Goal: Transaction & Acquisition: Purchase product/service

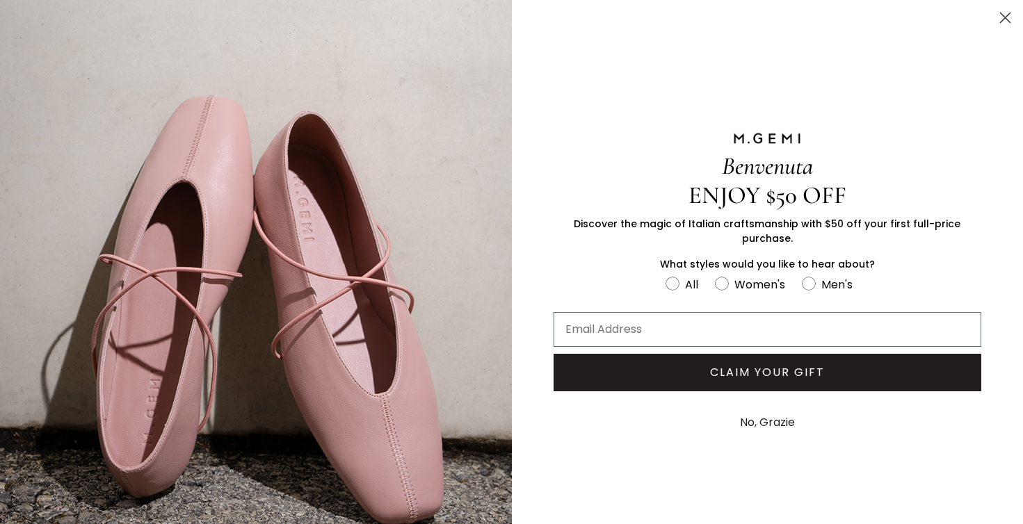
click at [1005, 18] on icon "Close dialog" at bounding box center [1005, 18] width 10 height 10
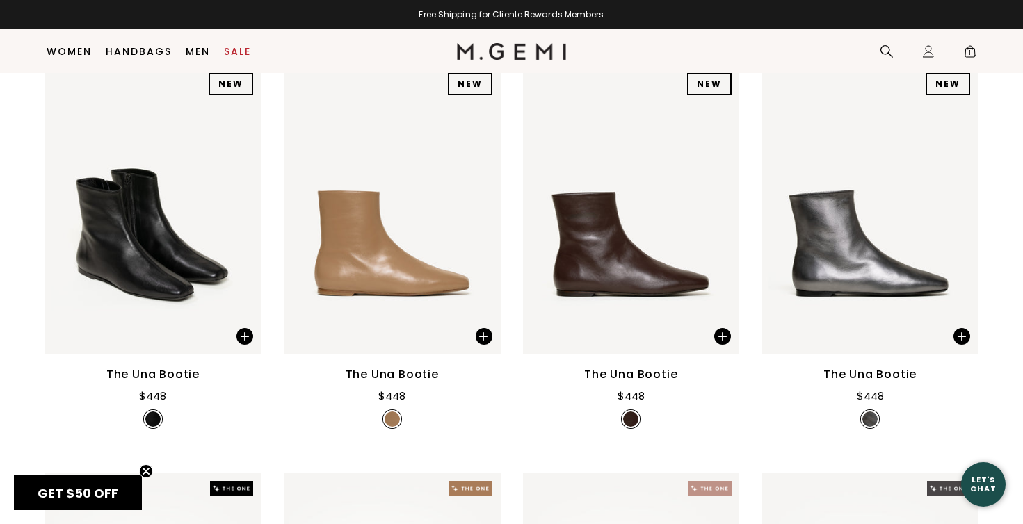
scroll to position [851, 0]
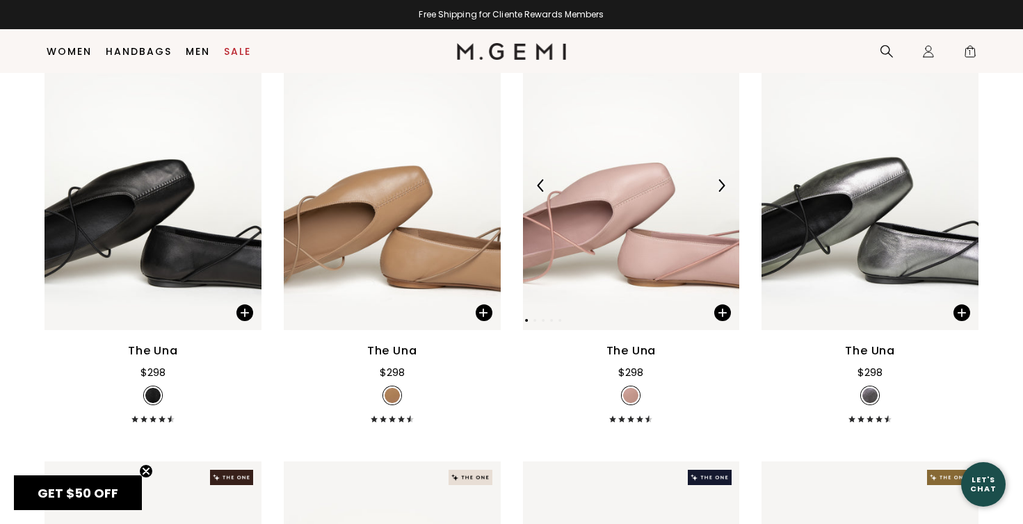
click at [669, 276] on img at bounding box center [631, 185] width 217 height 289
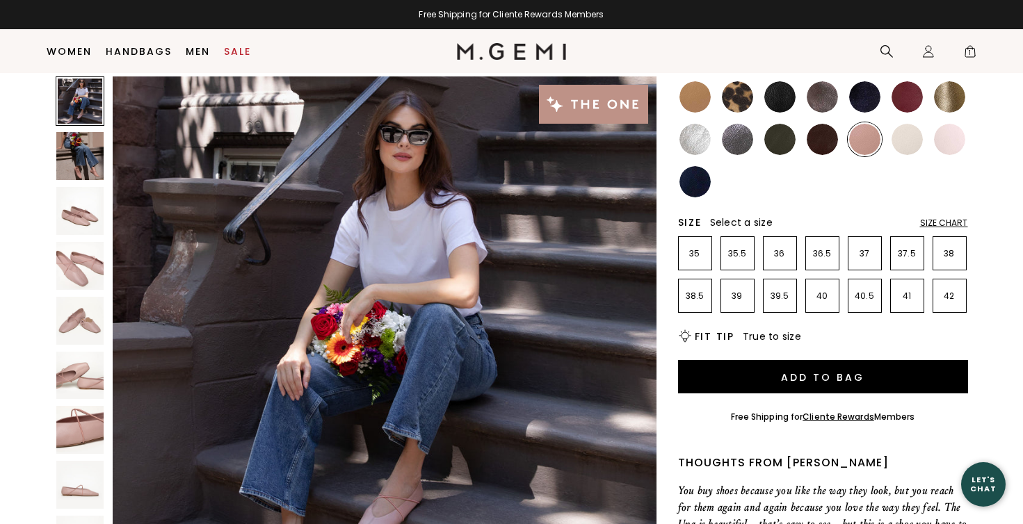
click at [913, 136] on img at bounding box center [906, 139] width 31 height 31
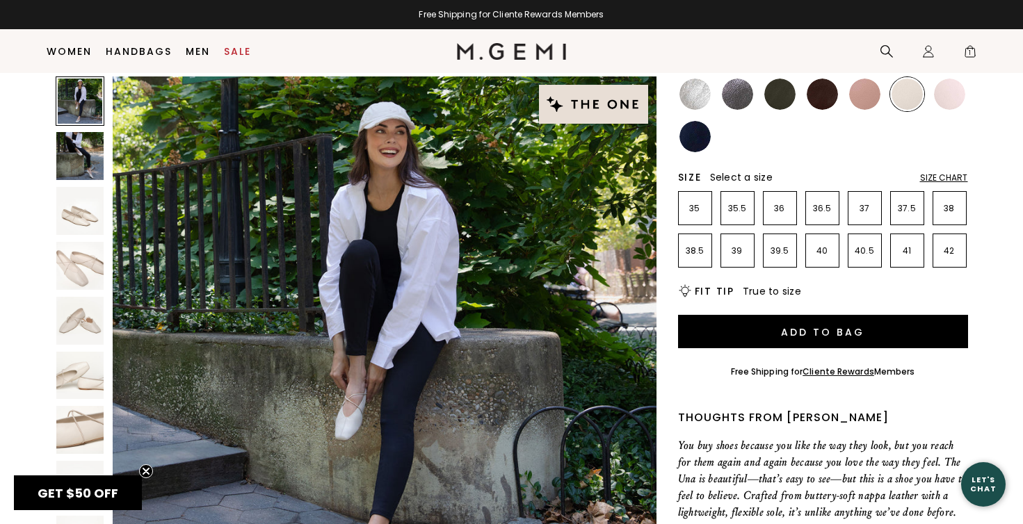
scroll to position [221, 0]
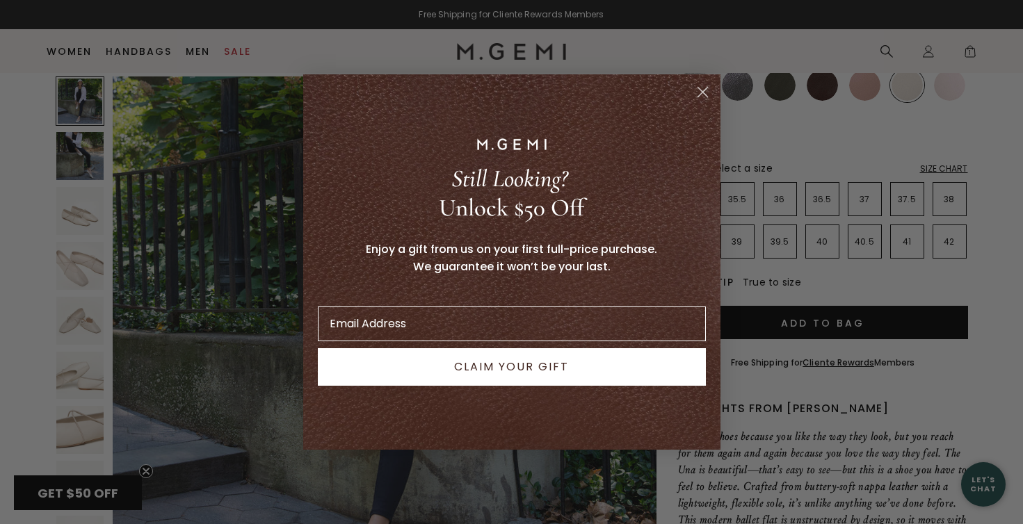
click at [703, 92] on icon "Close dialog" at bounding box center [702, 93] width 10 height 10
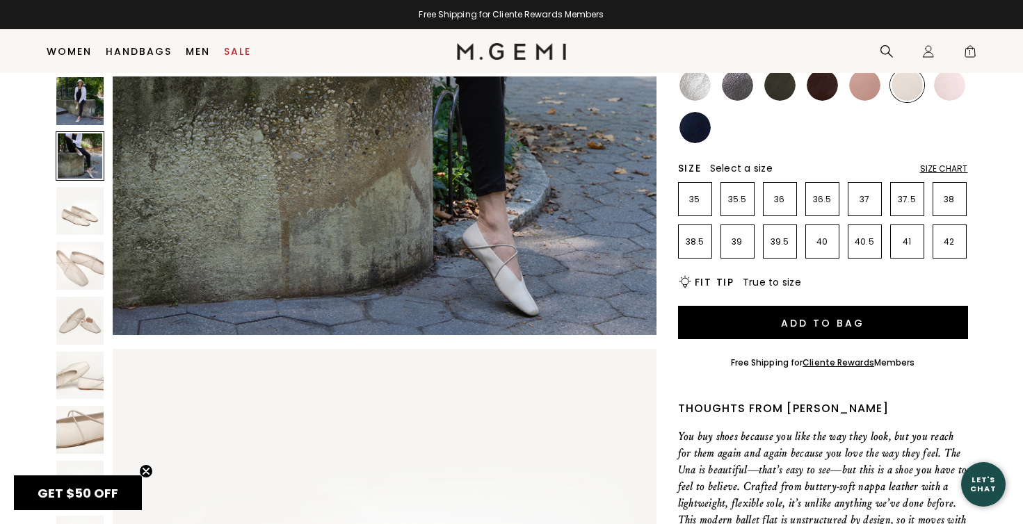
scroll to position [869, 0]
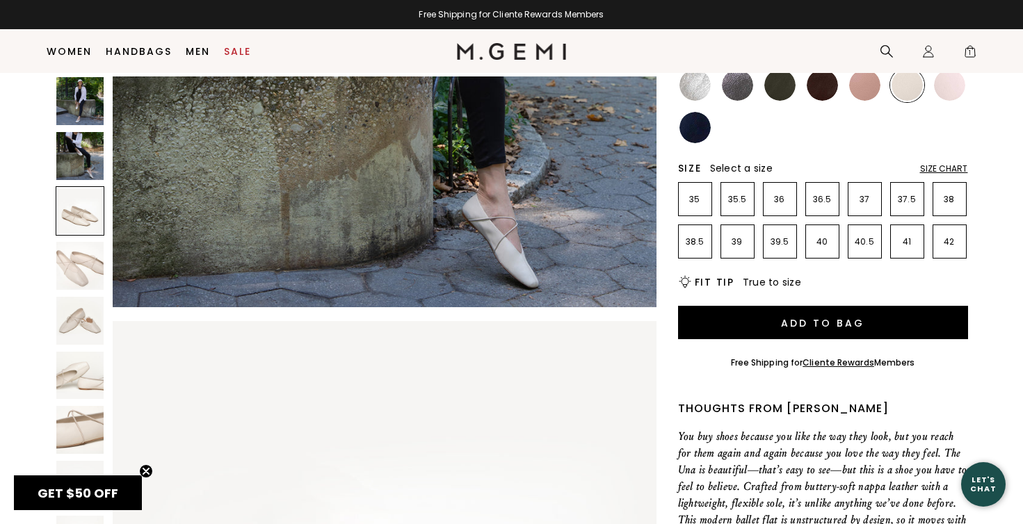
click at [89, 259] on img at bounding box center [80, 266] width 48 height 48
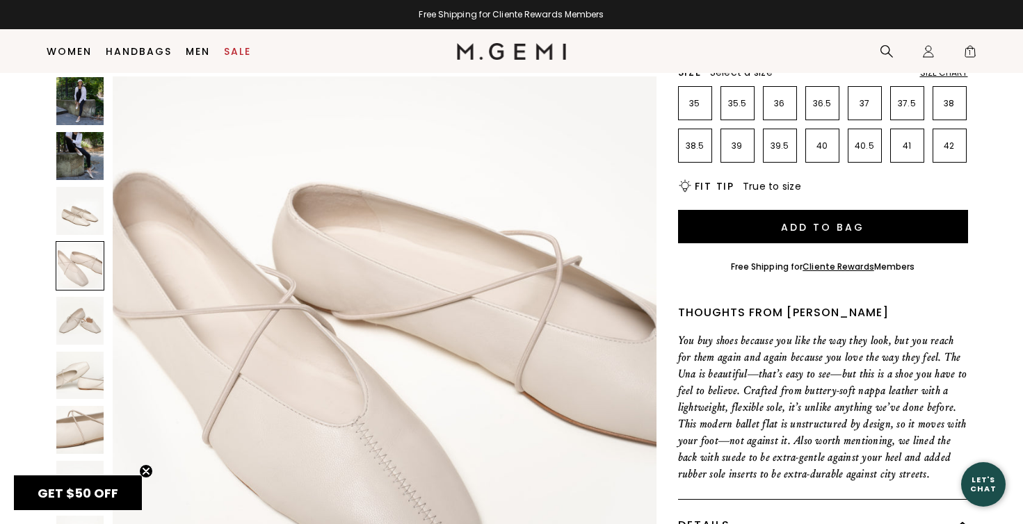
scroll to position [318, 0]
click at [81, 315] on img at bounding box center [80, 321] width 48 height 48
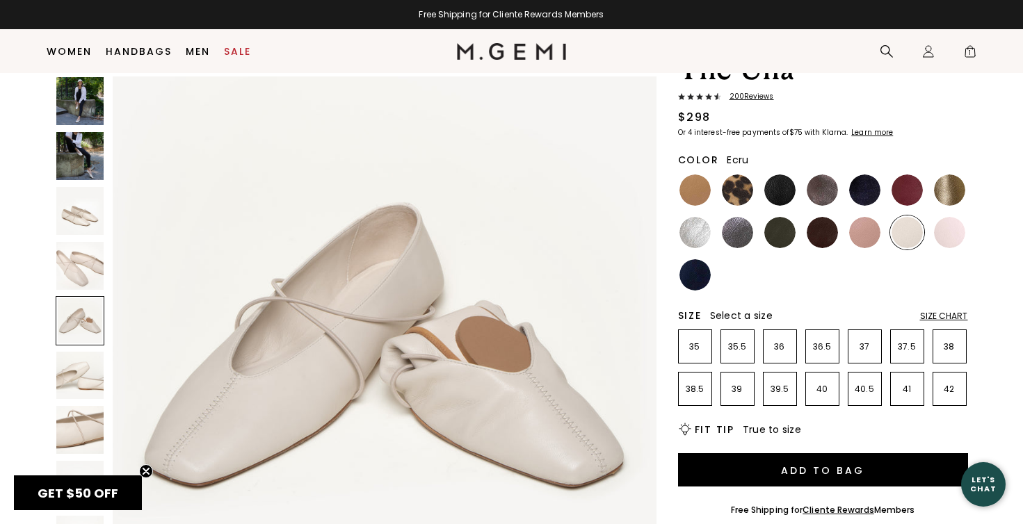
scroll to position [72, 0]
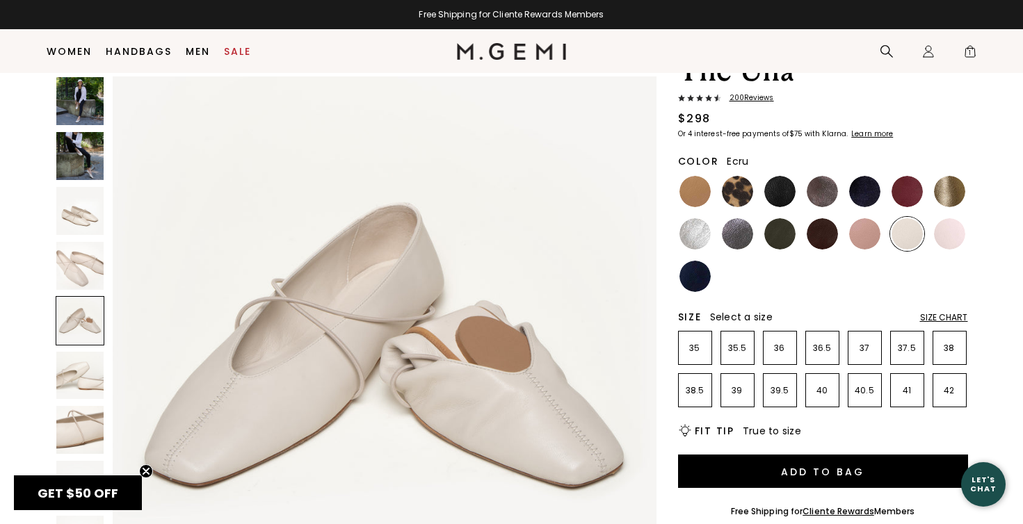
click at [880, 225] on li at bounding box center [864, 234] width 34 height 34
click at [868, 238] on img at bounding box center [864, 233] width 31 height 31
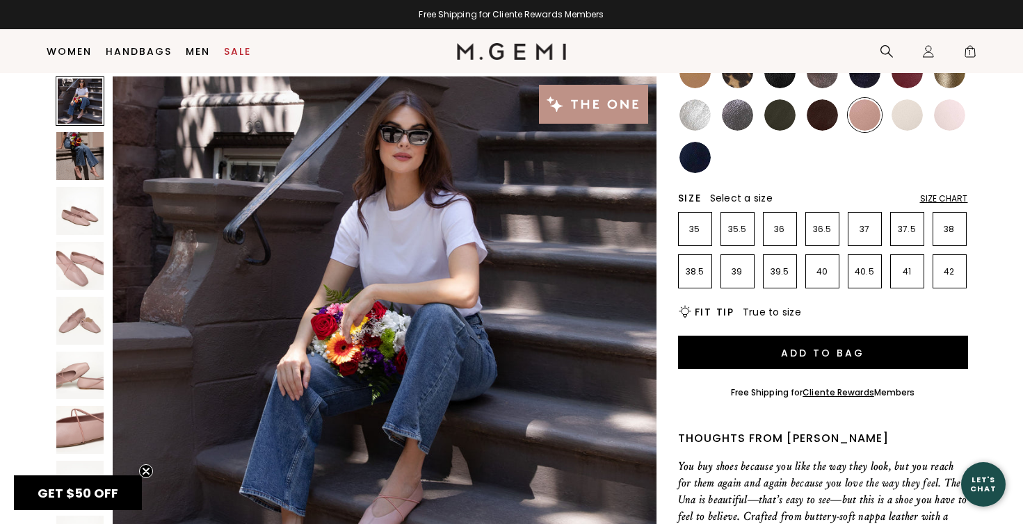
scroll to position [185, 0]
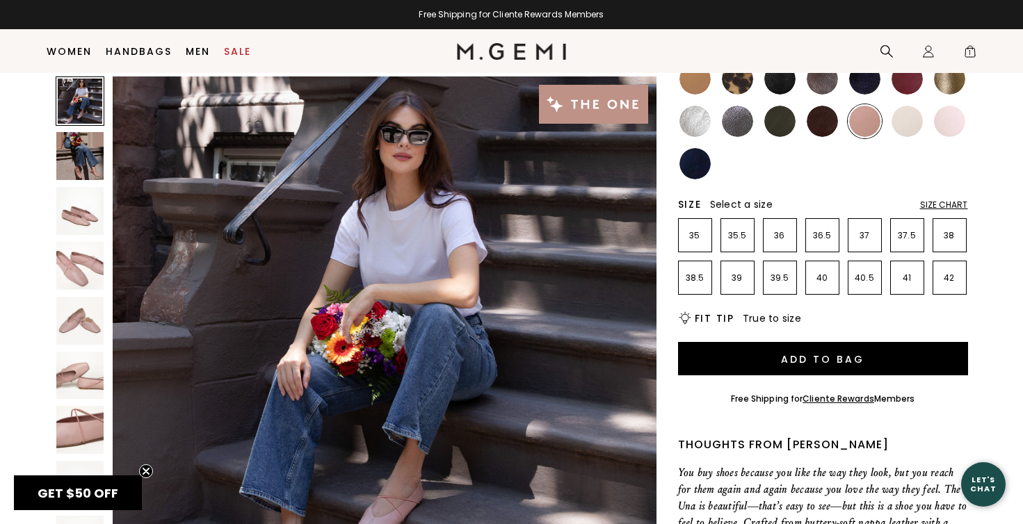
click at [947, 121] on img at bounding box center [949, 121] width 31 height 31
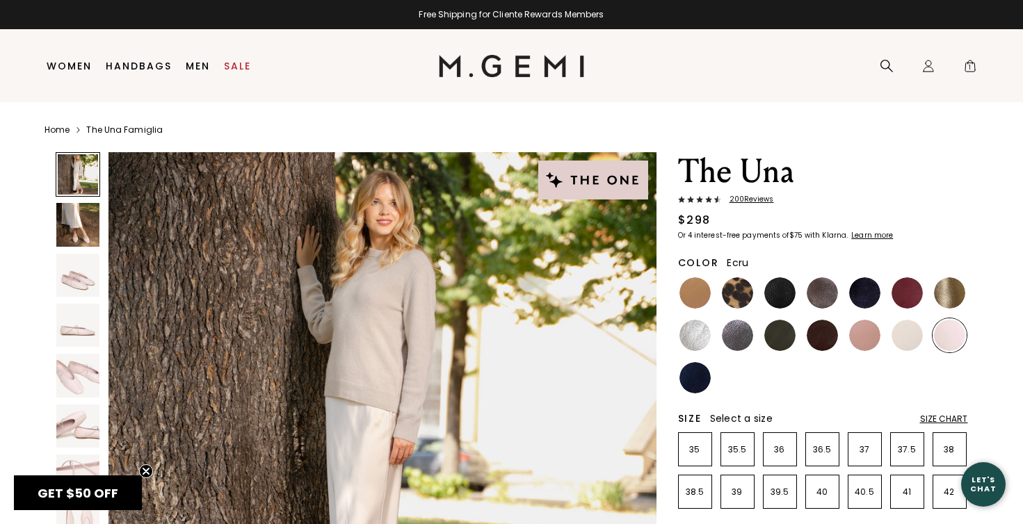
click at [902, 335] on img at bounding box center [906, 335] width 31 height 31
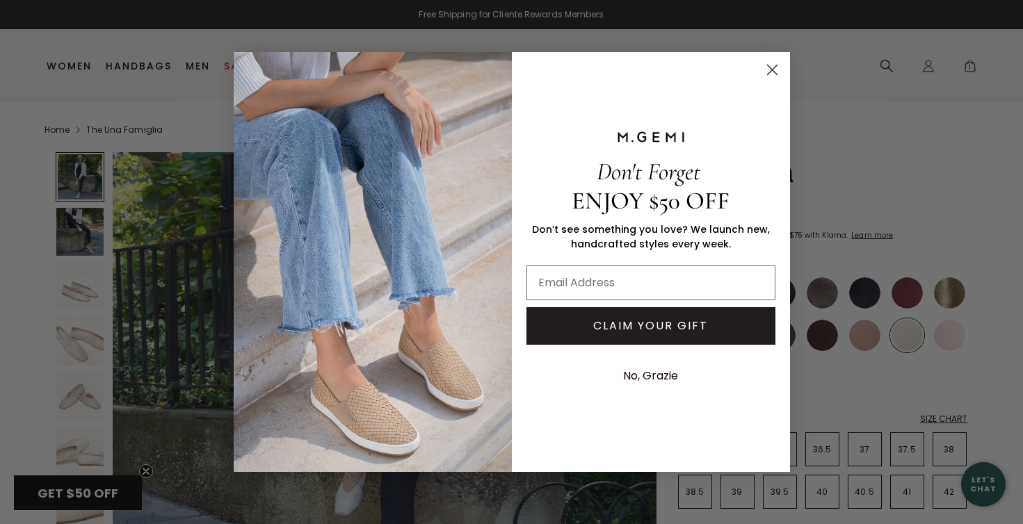
click at [773, 76] on circle "Close dialog" at bounding box center [771, 69] width 23 height 23
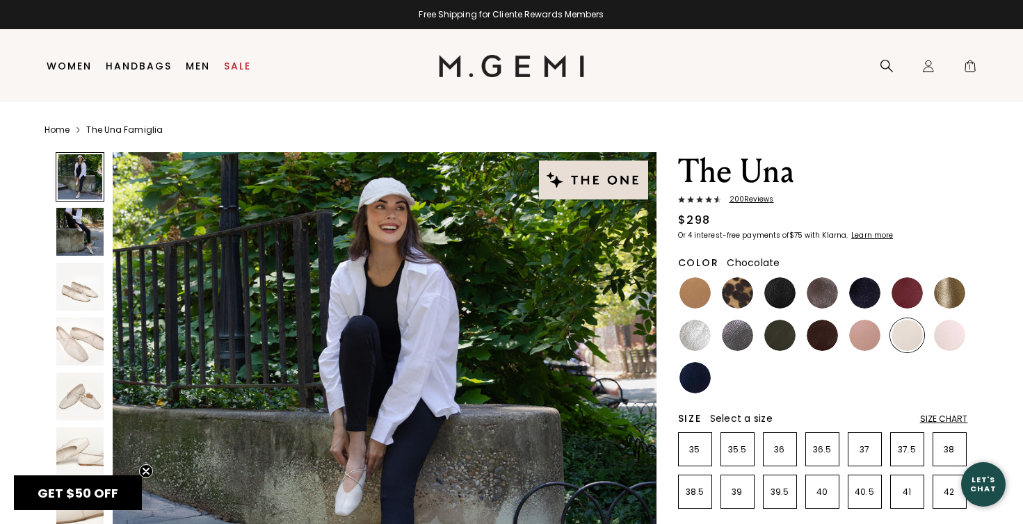
click at [829, 338] on img at bounding box center [821, 335] width 31 height 31
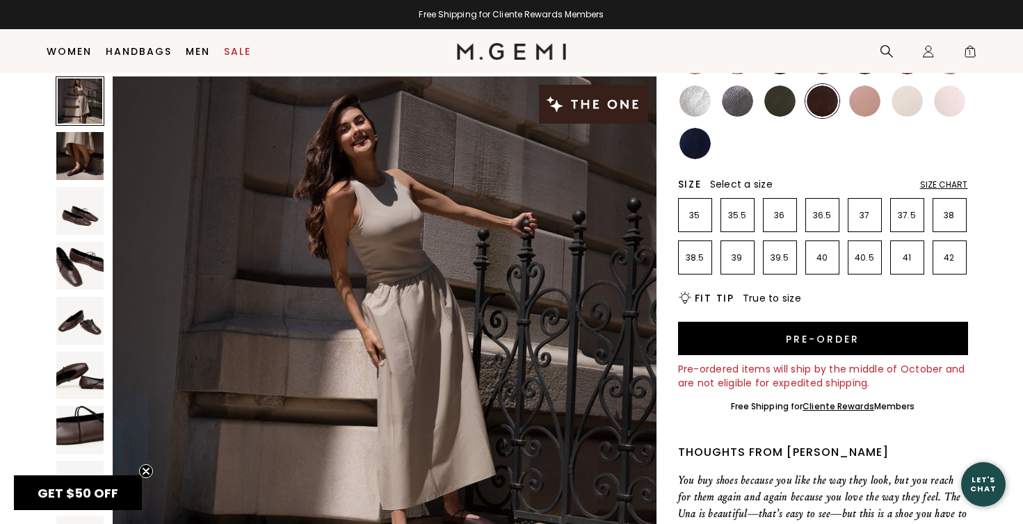
scroll to position [147, 0]
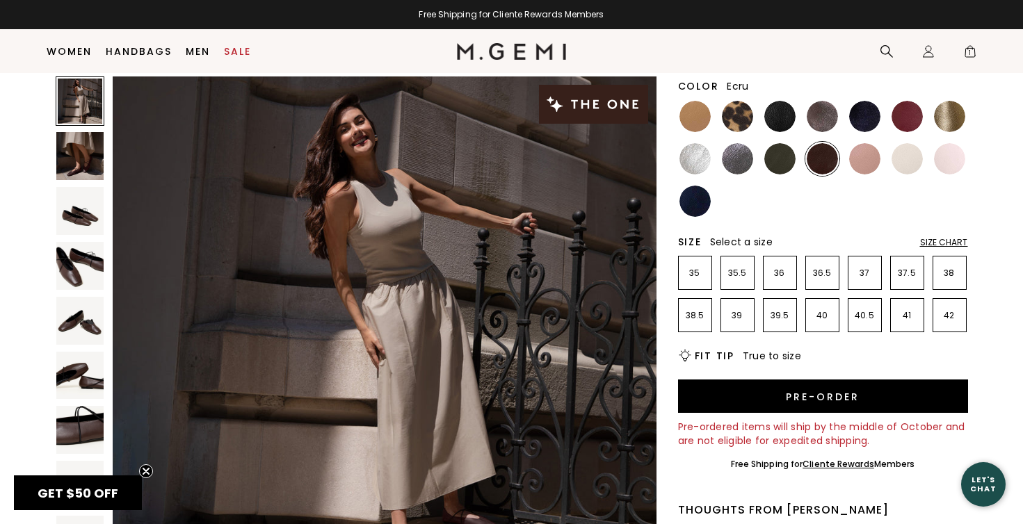
click at [909, 157] on img at bounding box center [906, 158] width 31 height 31
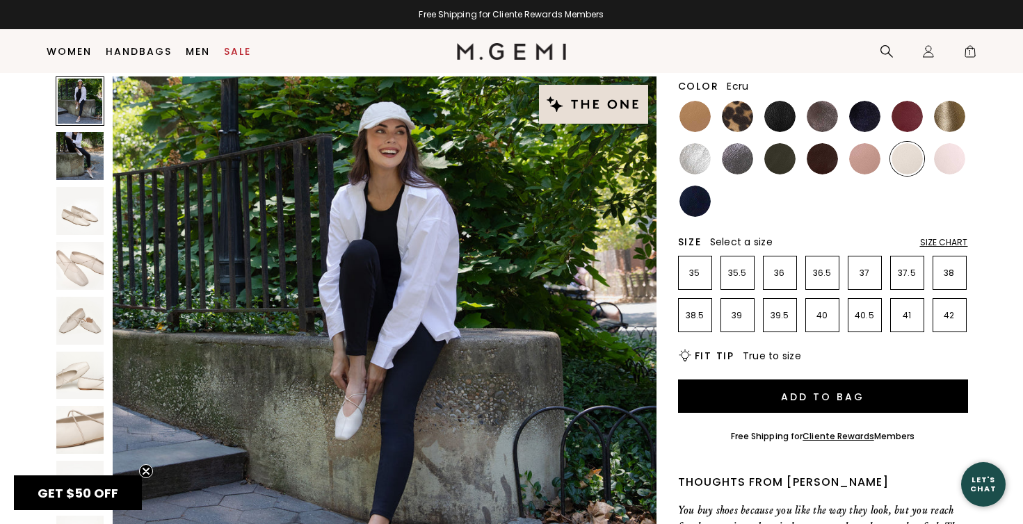
scroll to position [83, 0]
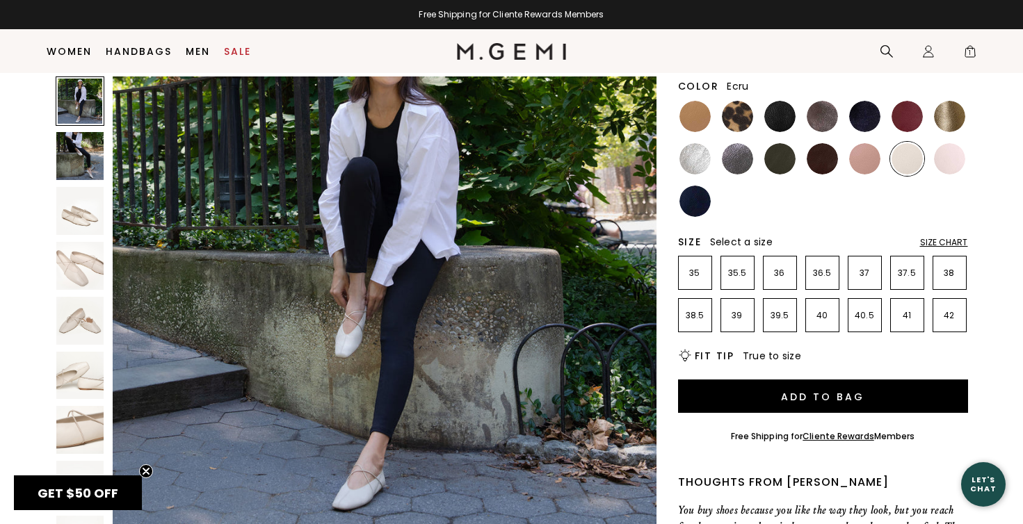
click at [94, 260] on img at bounding box center [80, 266] width 48 height 48
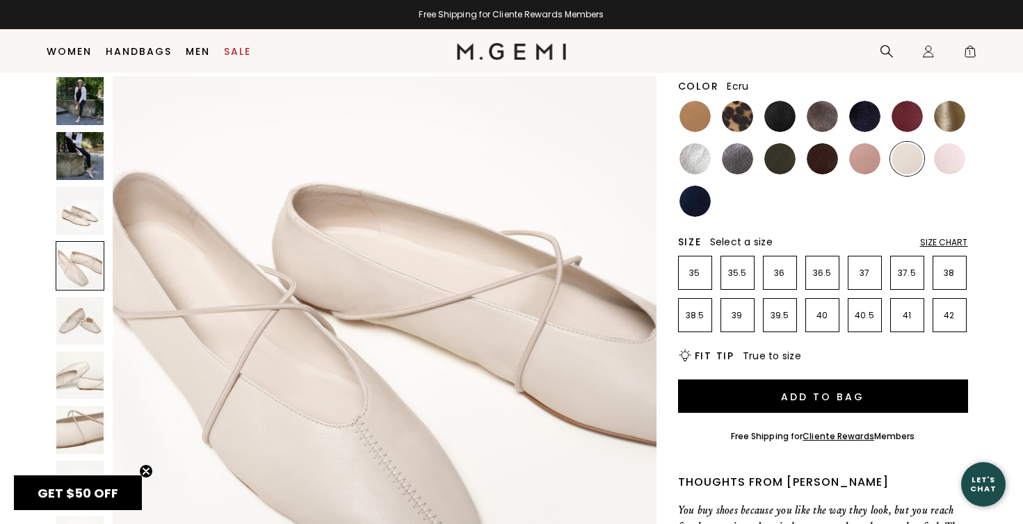
click at [90, 205] on img at bounding box center [80, 211] width 48 height 48
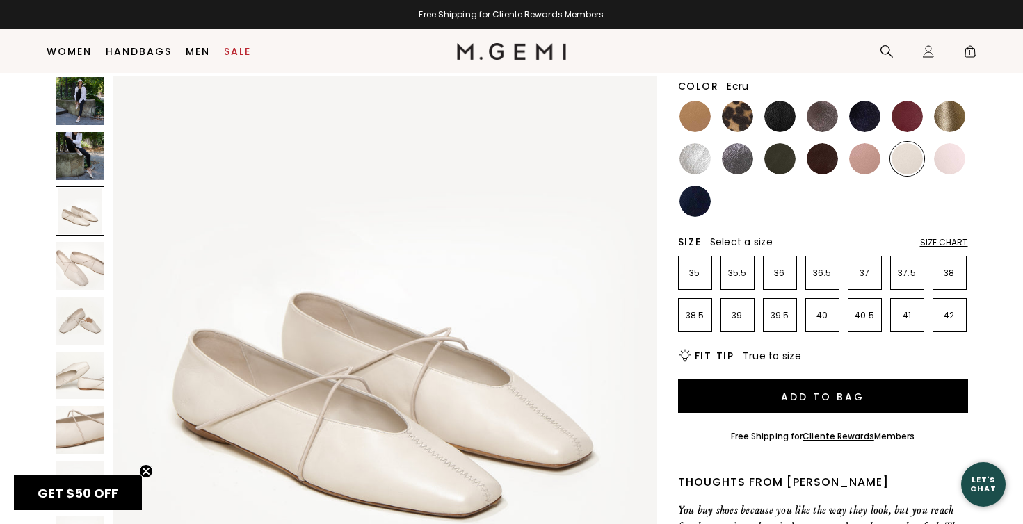
click at [92, 146] on img at bounding box center [80, 156] width 48 height 48
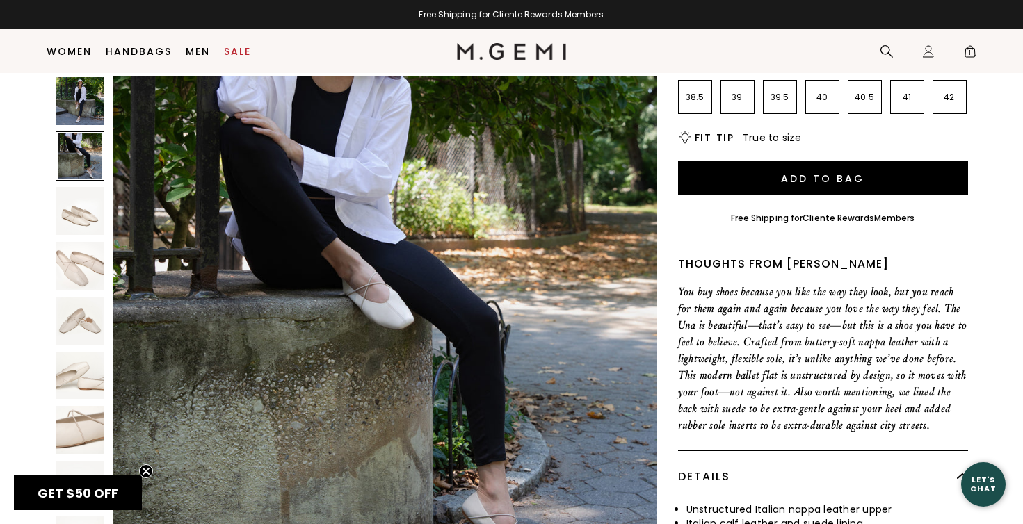
scroll to position [573, 0]
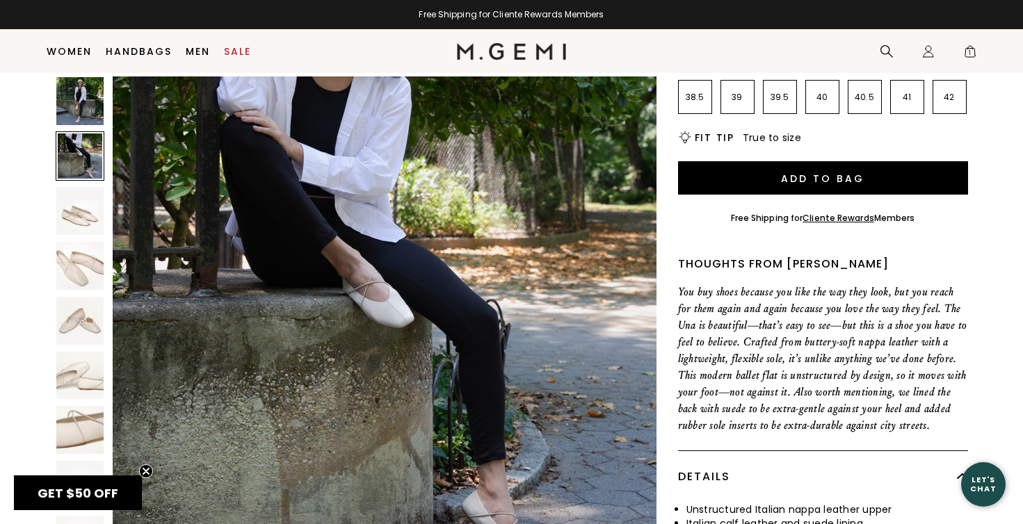
click at [92, 100] on img at bounding box center [80, 101] width 48 height 48
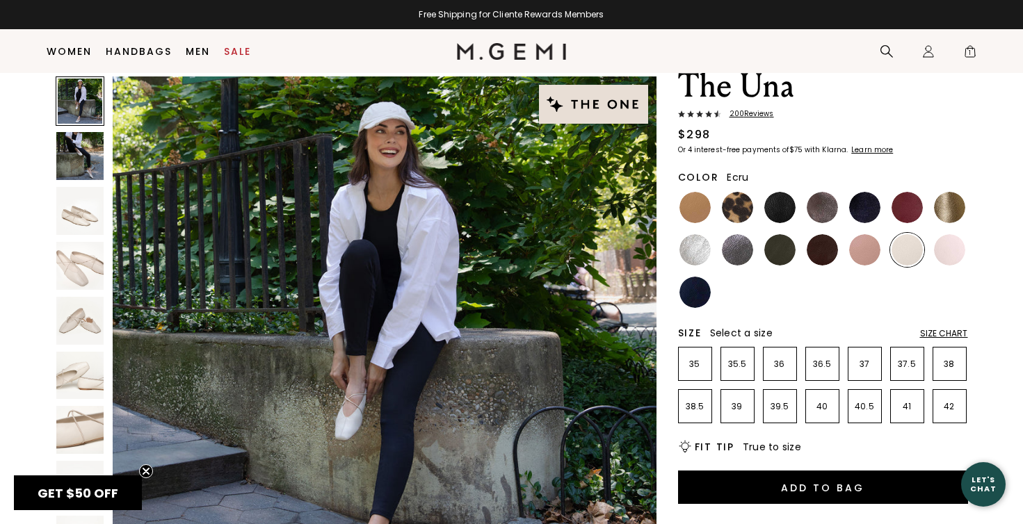
scroll to position [54, 0]
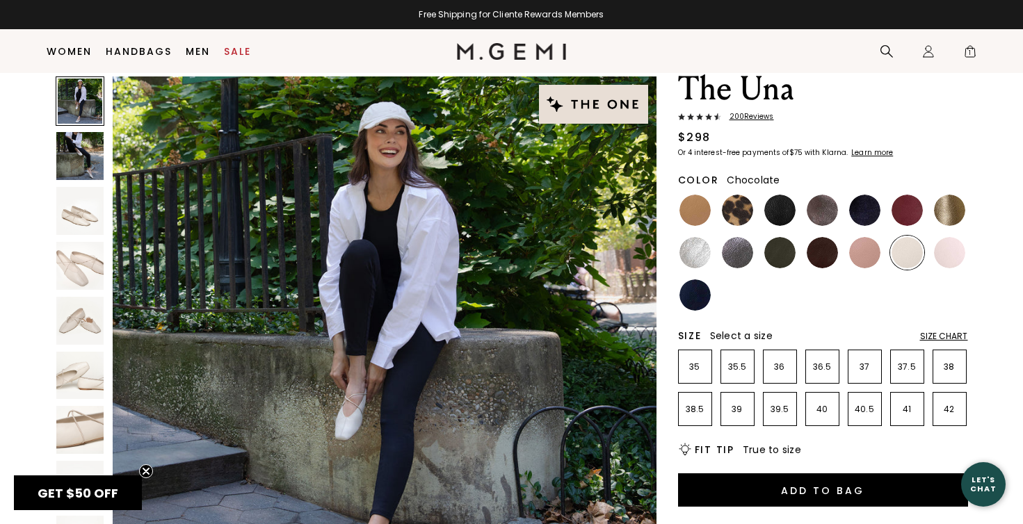
click at [833, 257] on img at bounding box center [821, 252] width 31 height 31
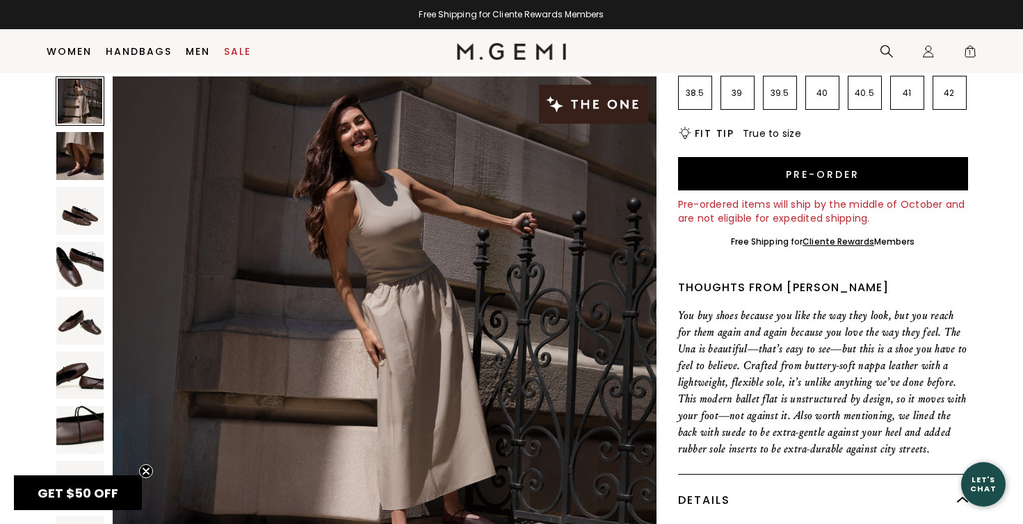
scroll to position [373, 0]
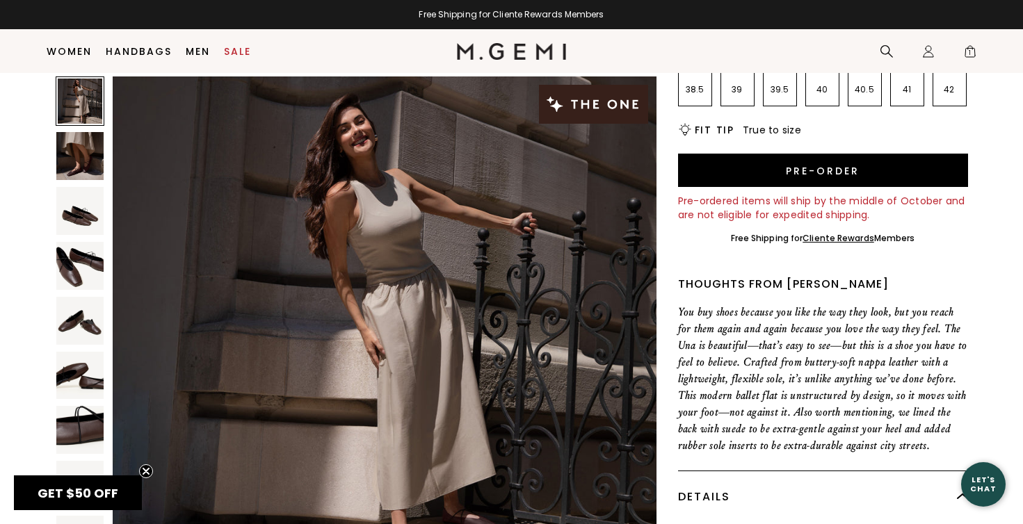
click at [86, 412] on img at bounding box center [80, 430] width 48 height 48
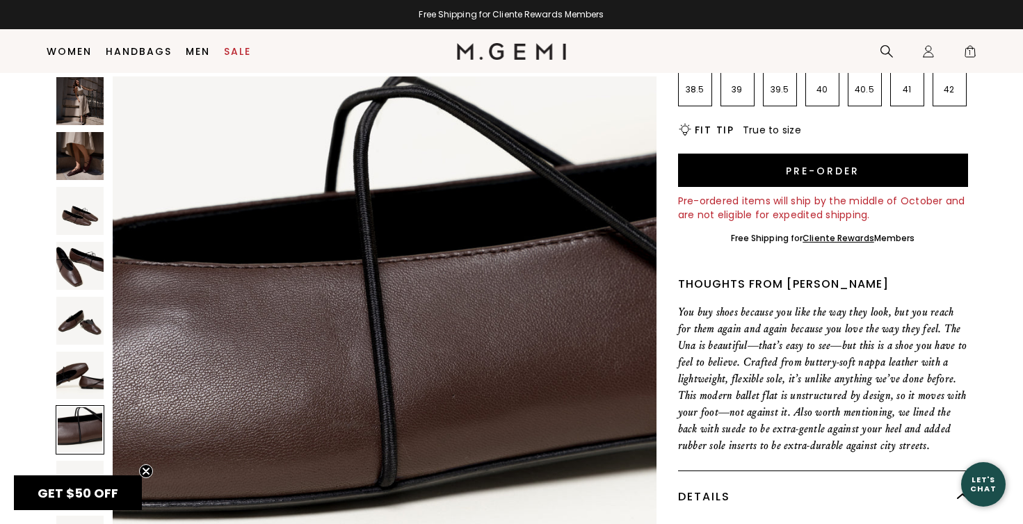
click at [79, 271] on img at bounding box center [80, 266] width 48 height 48
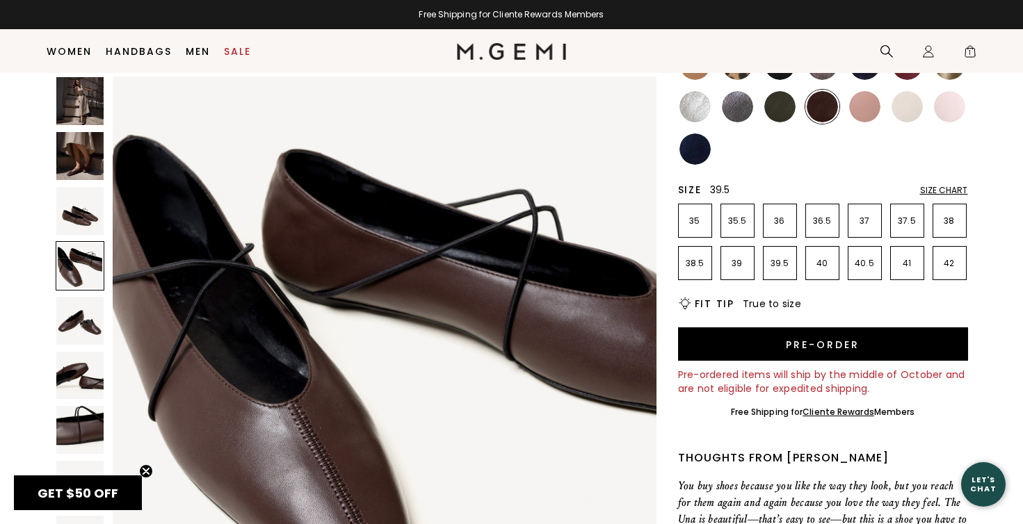
scroll to position [199, 0]
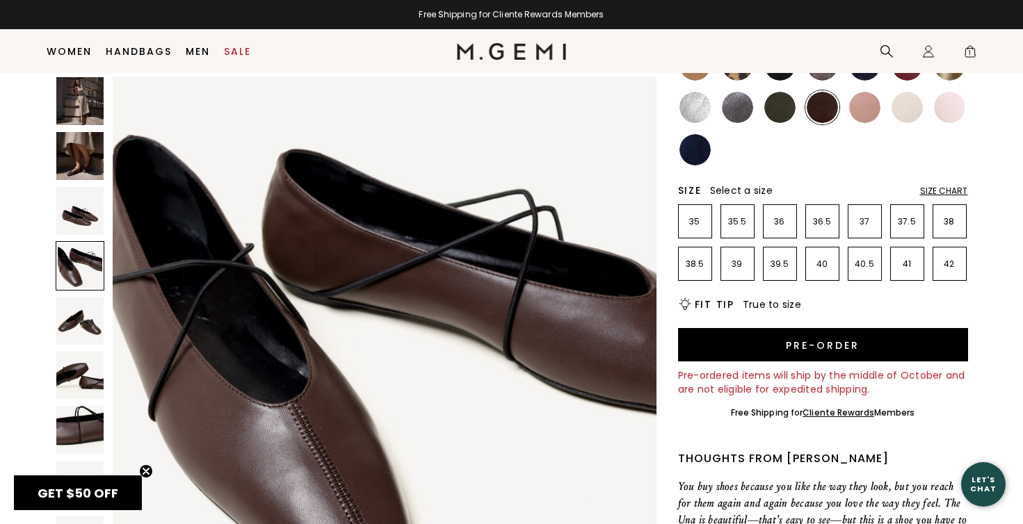
click at [911, 111] on img at bounding box center [906, 107] width 31 height 31
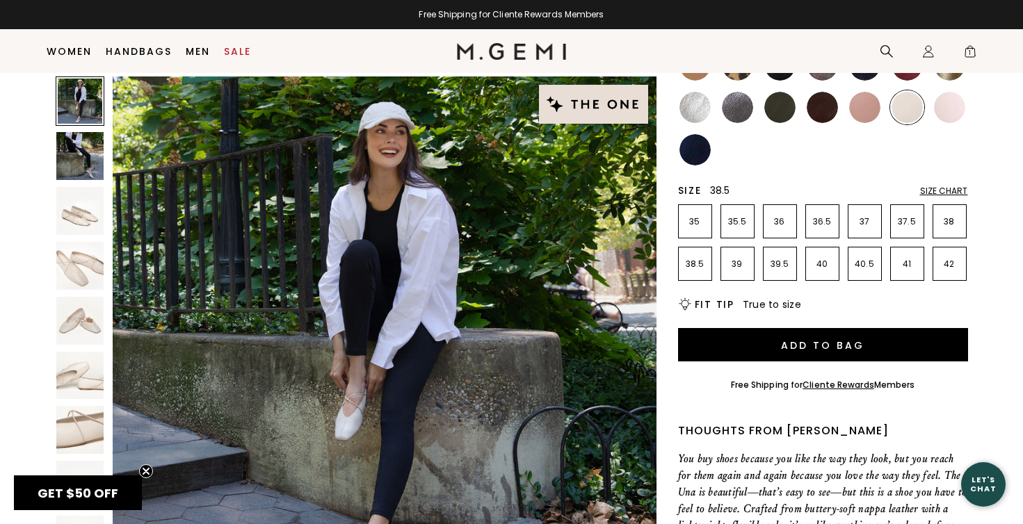
click at [701, 259] on p "38.5" at bounding box center [694, 264] width 33 height 11
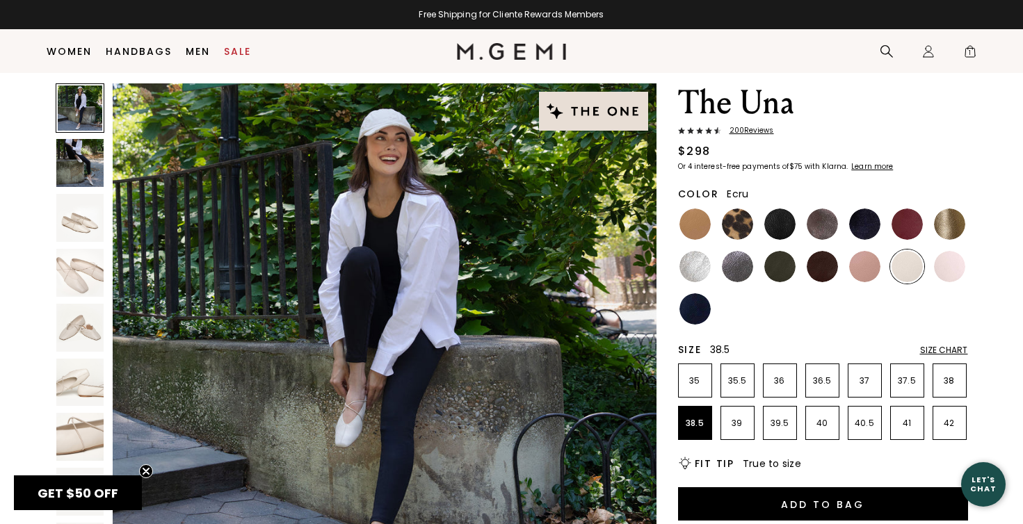
scroll to position [40, 0]
click at [936, 348] on div "Size Chart" at bounding box center [944, 350] width 48 height 11
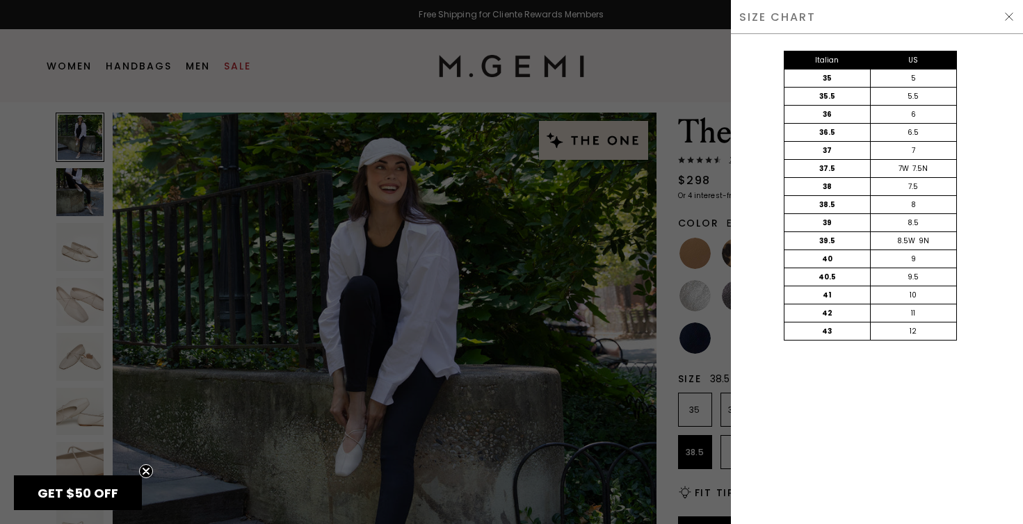
click at [1012, 17] on img at bounding box center [1008, 16] width 11 height 11
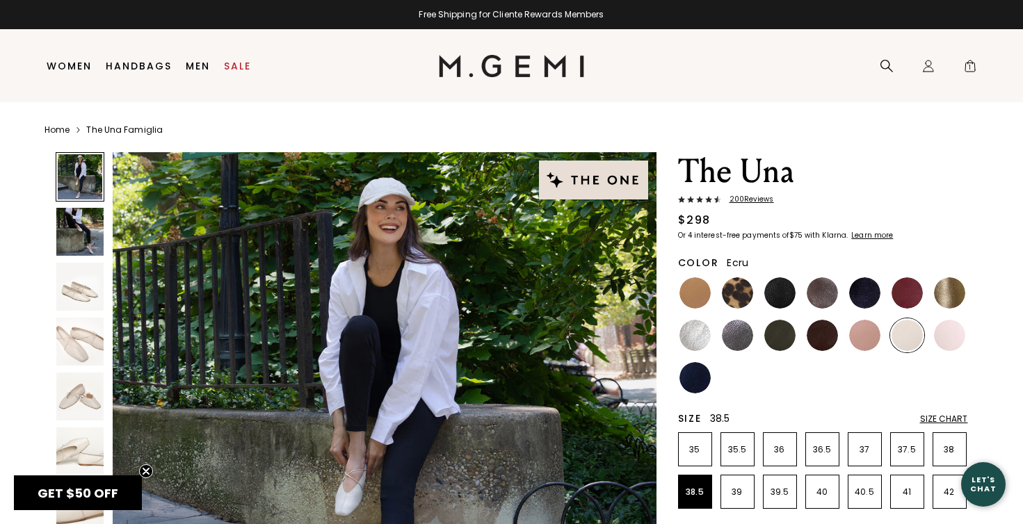
scroll to position [40, 0]
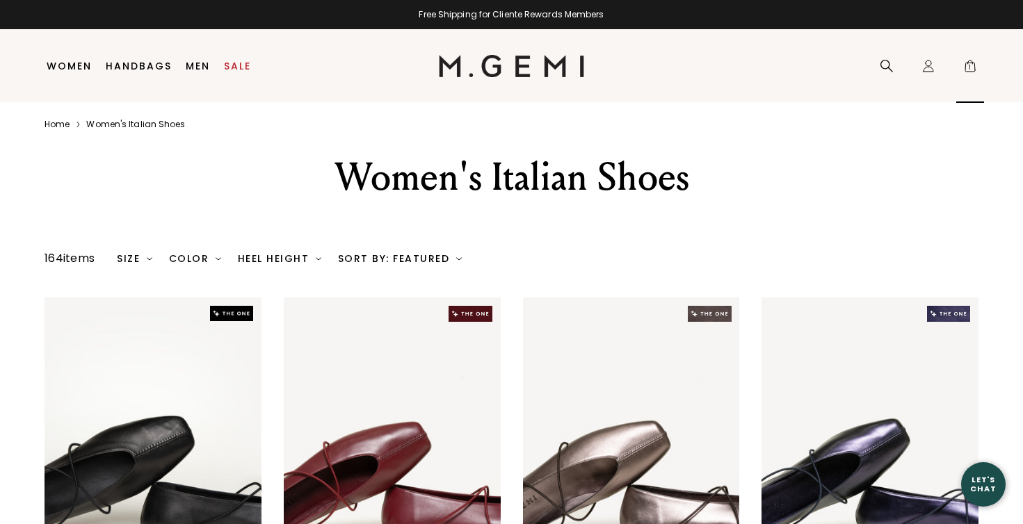
click at [968, 65] on span "1" at bounding box center [970, 69] width 14 height 14
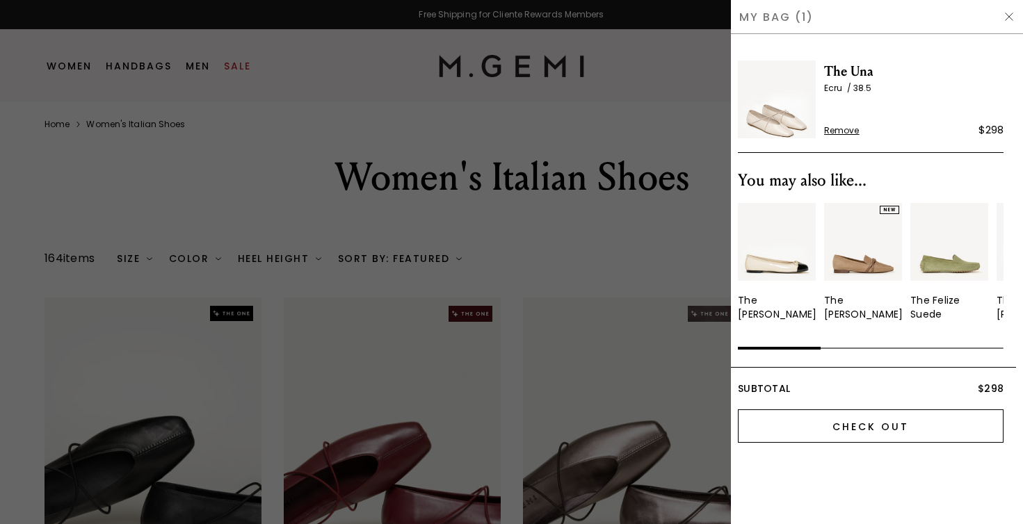
click at [892, 419] on input "Check Out" at bounding box center [871, 425] width 266 height 33
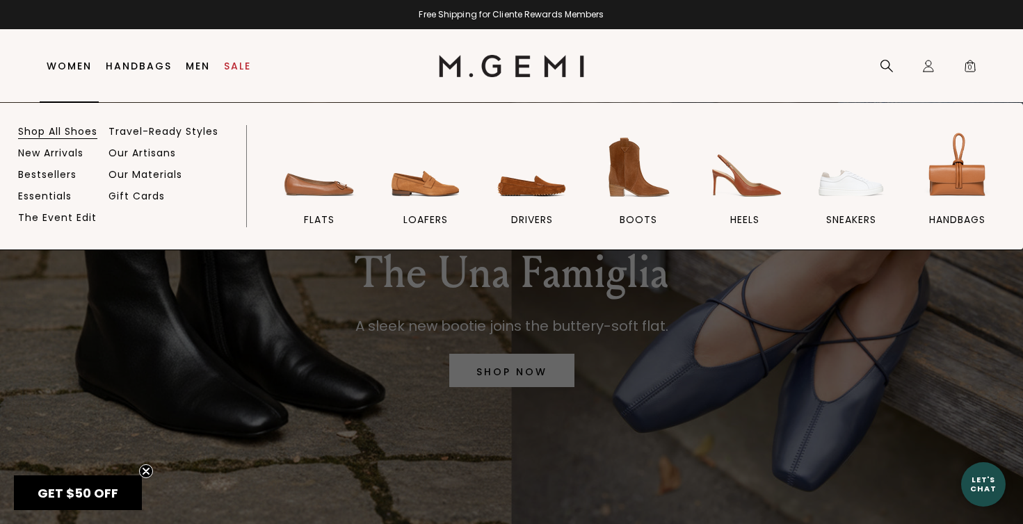
click at [67, 133] on link "Shop All Shoes" at bounding box center [57, 131] width 79 height 13
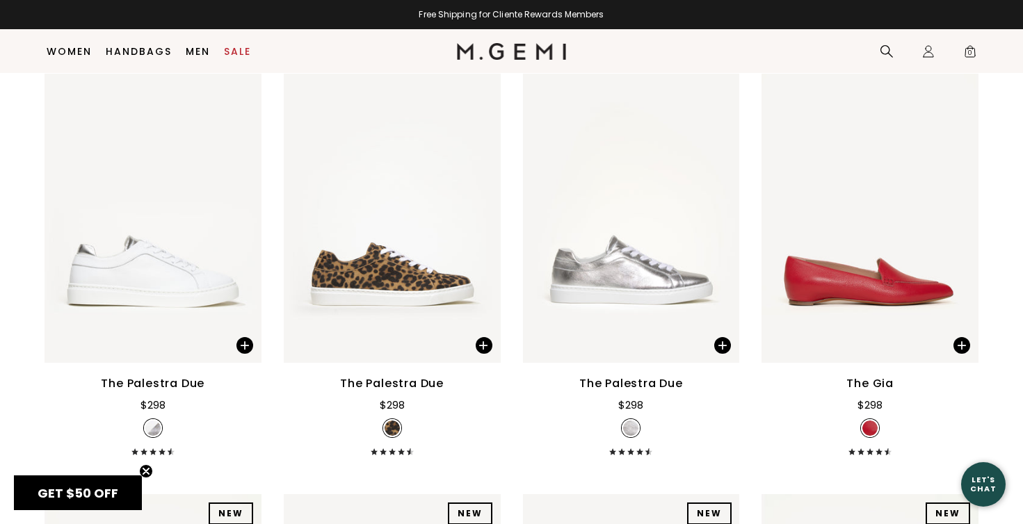
scroll to position [5256, 0]
